Goal: Task Accomplishment & Management: Use online tool/utility

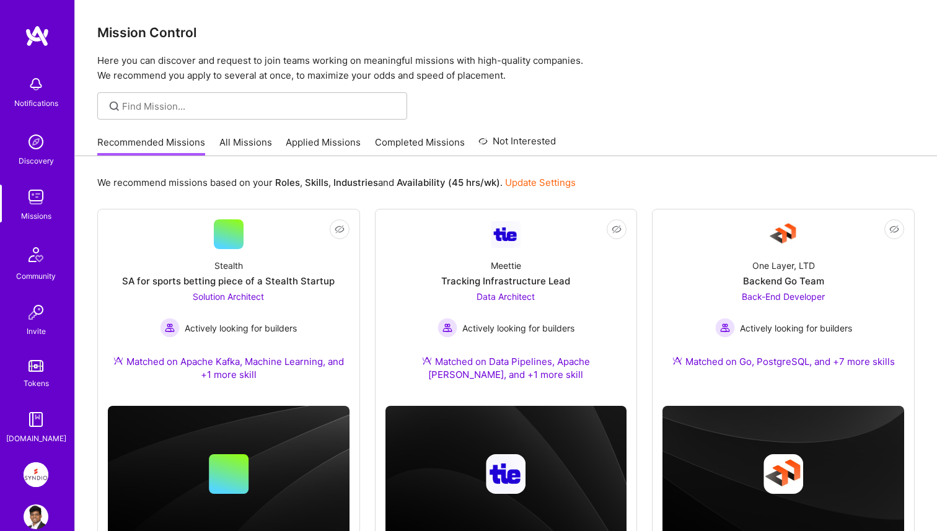
click at [35, 471] on img at bounding box center [36, 474] width 25 height 25
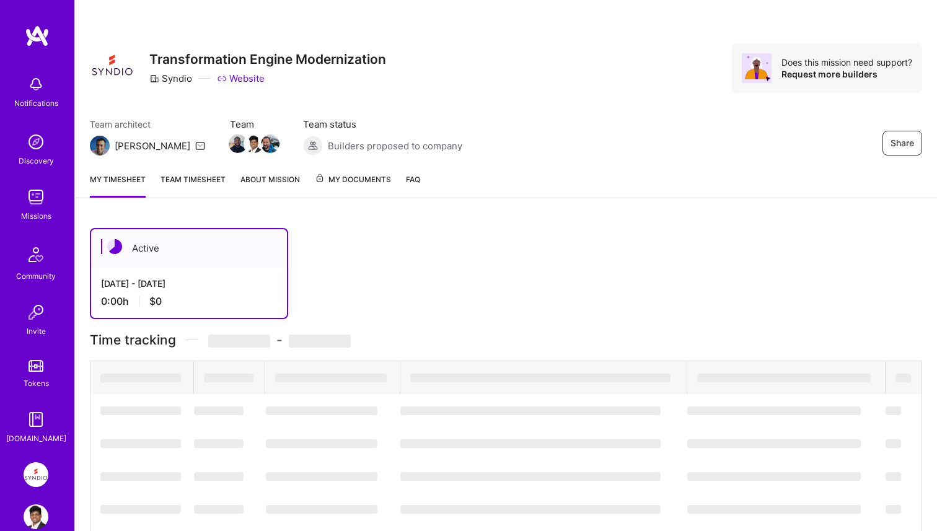
click at [209, 185] on link "Team timesheet" at bounding box center [193, 185] width 65 height 25
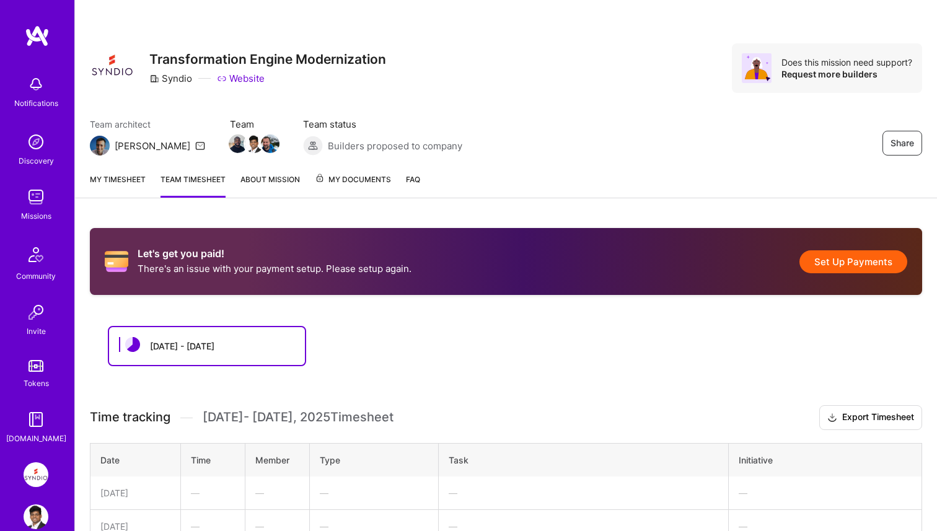
click at [119, 187] on link "My timesheet" at bounding box center [118, 185] width 56 height 25
